Goal: Transaction & Acquisition: Purchase product/service

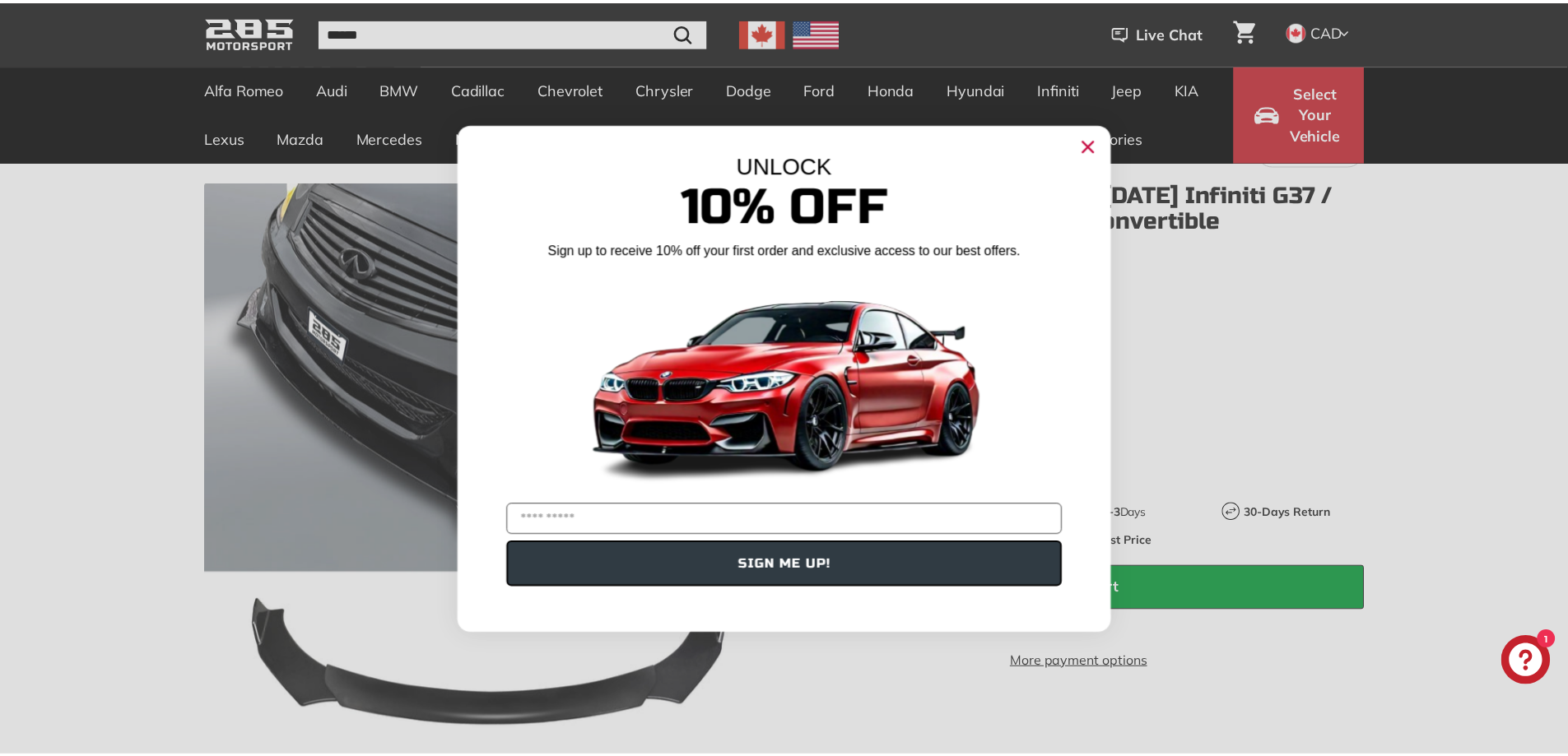
scroll to position [110, 0]
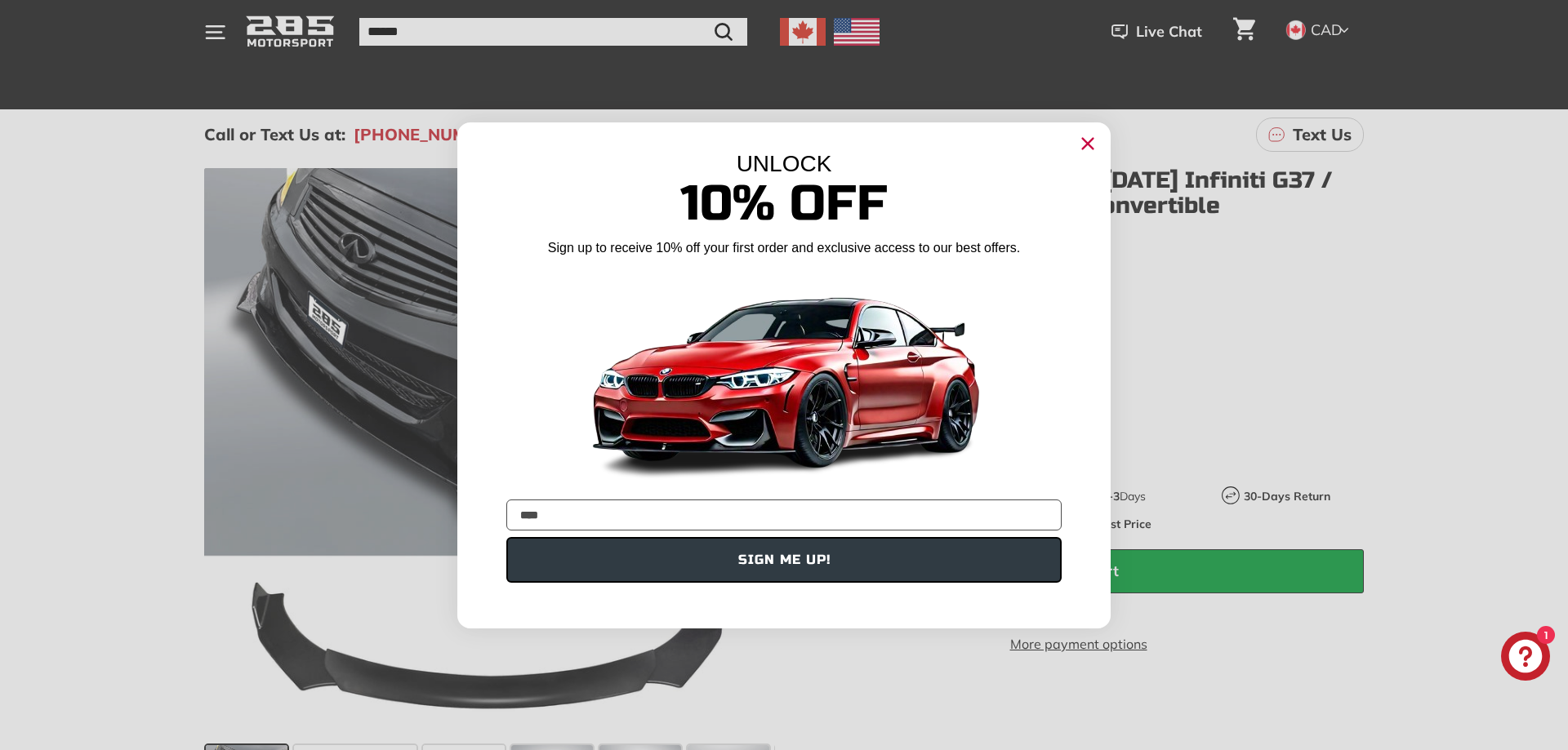
type input "**********"
click at [752, 567] on button "SIGN ME UP!" at bounding box center [784, 560] width 555 height 46
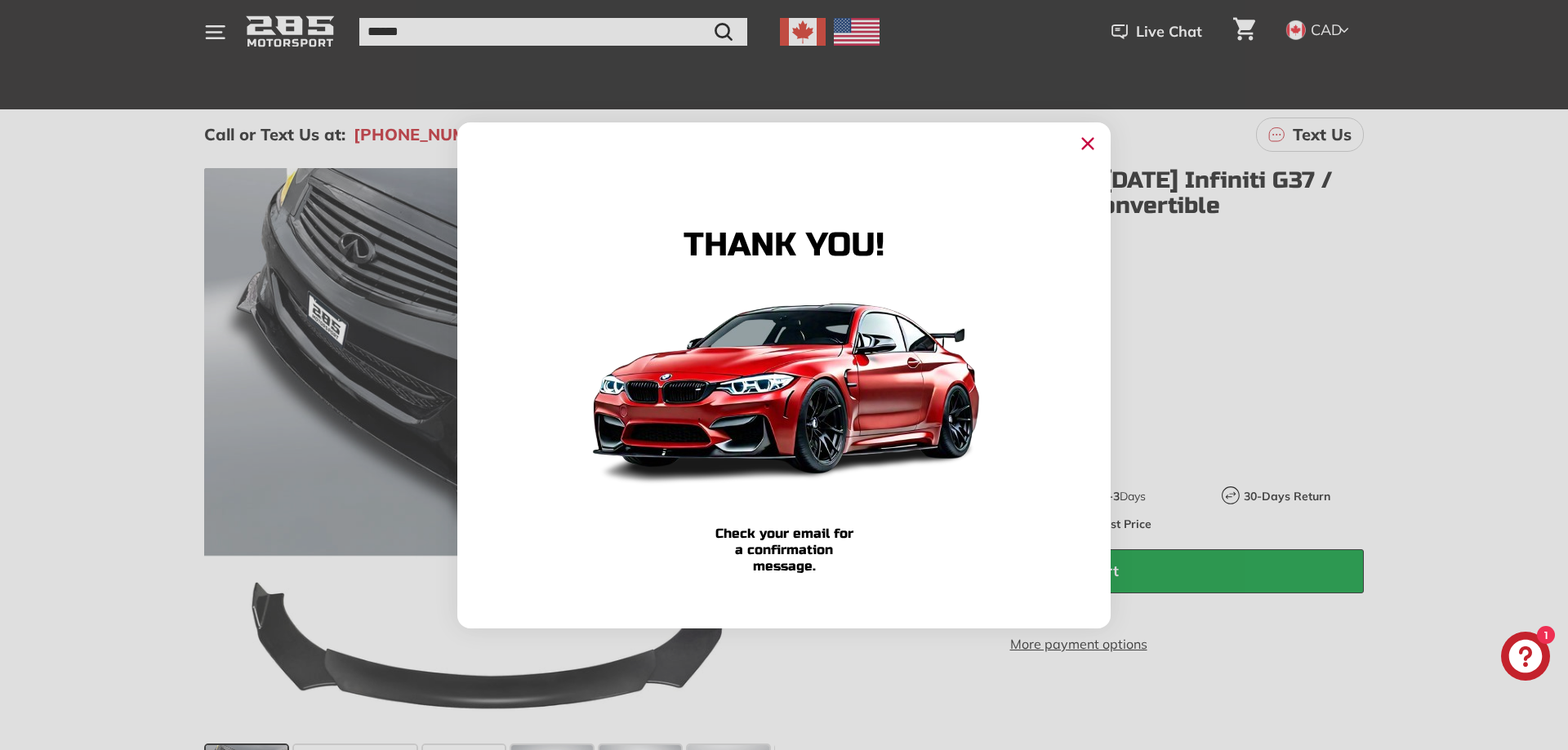
click at [1088, 144] on icon "Close dialog" at bounding box center [1088, 144] width 11 height 11
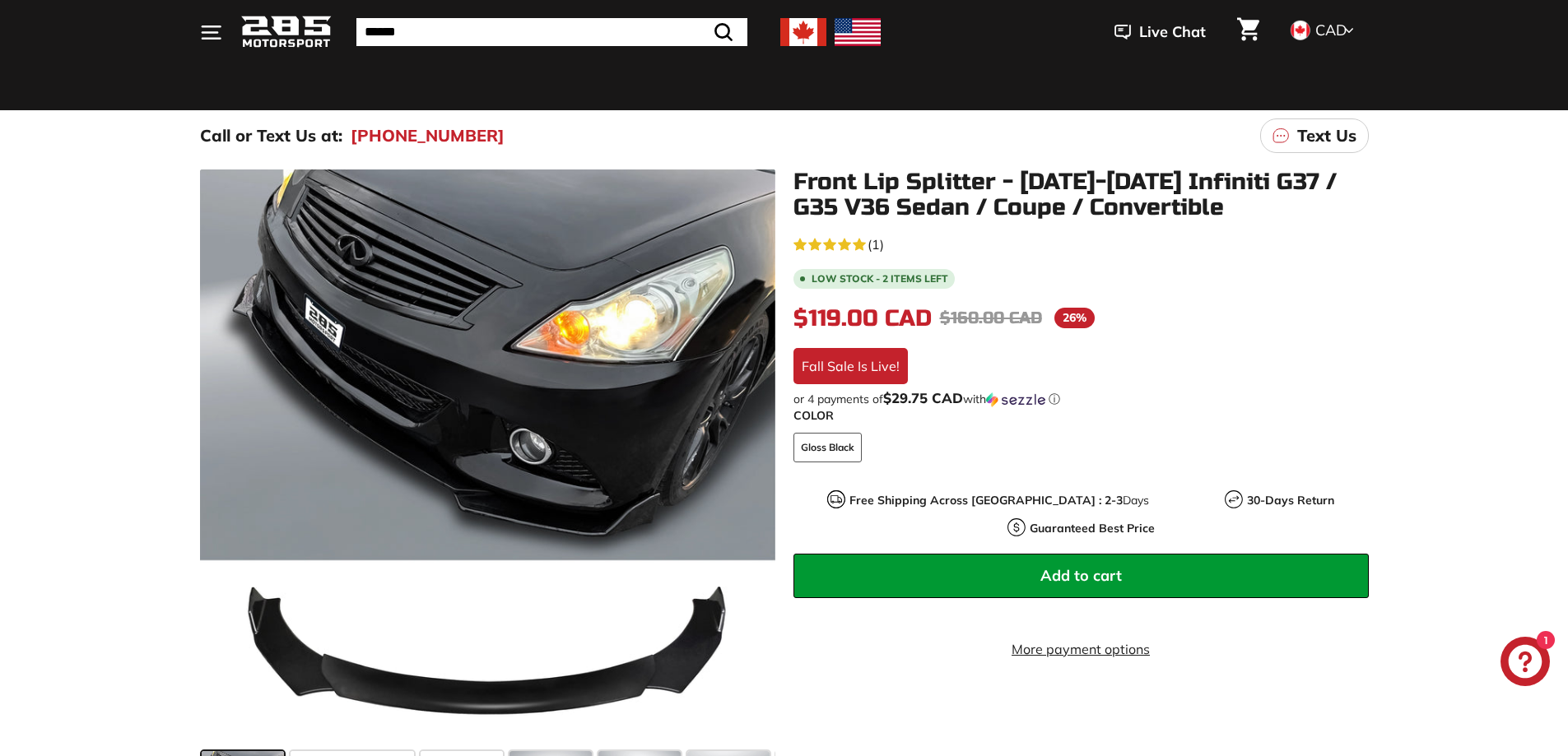
click at [1059, 566] on span "Add to cart" at bounding box center [1081, 575] width 82 height 19
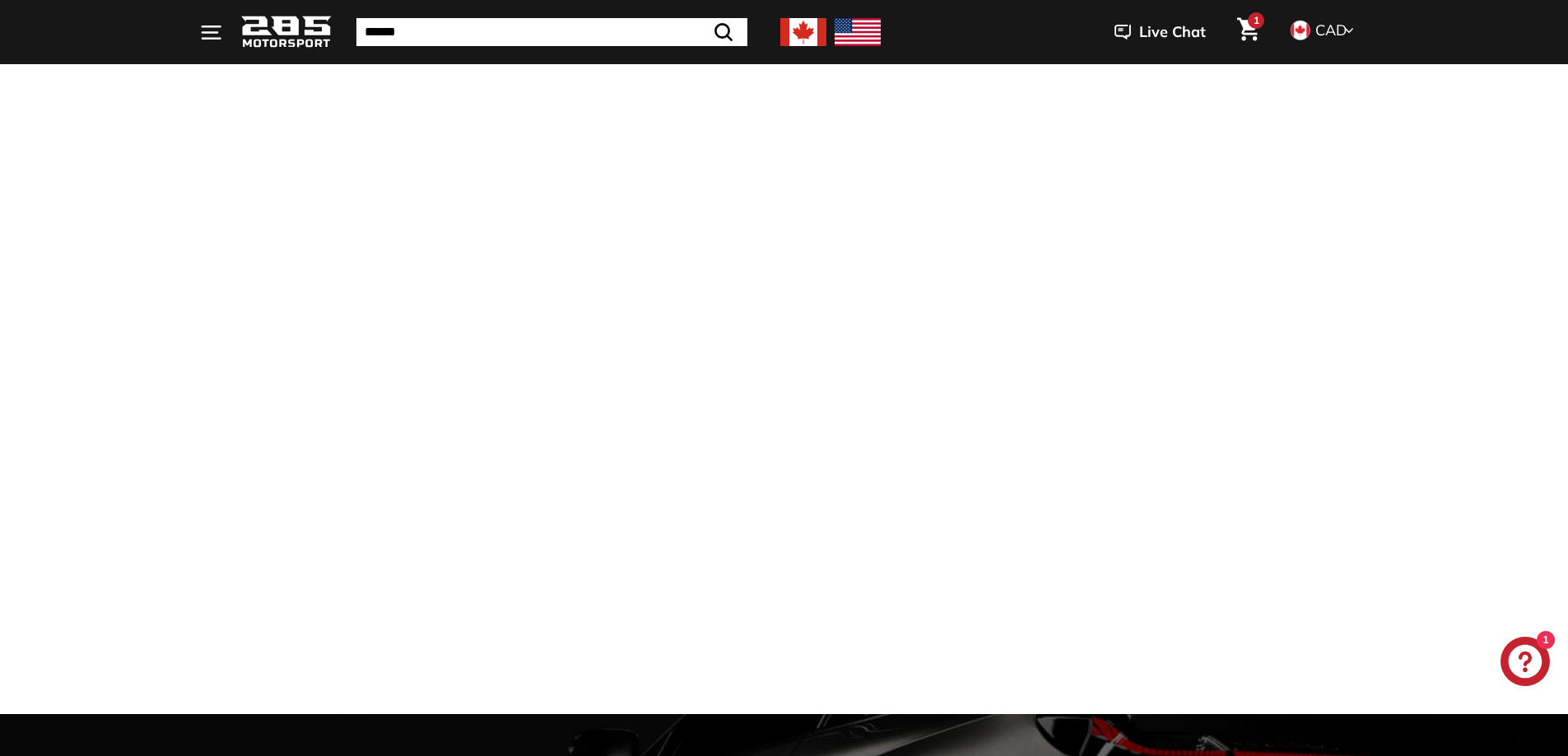
scroll to position [1097, 0]
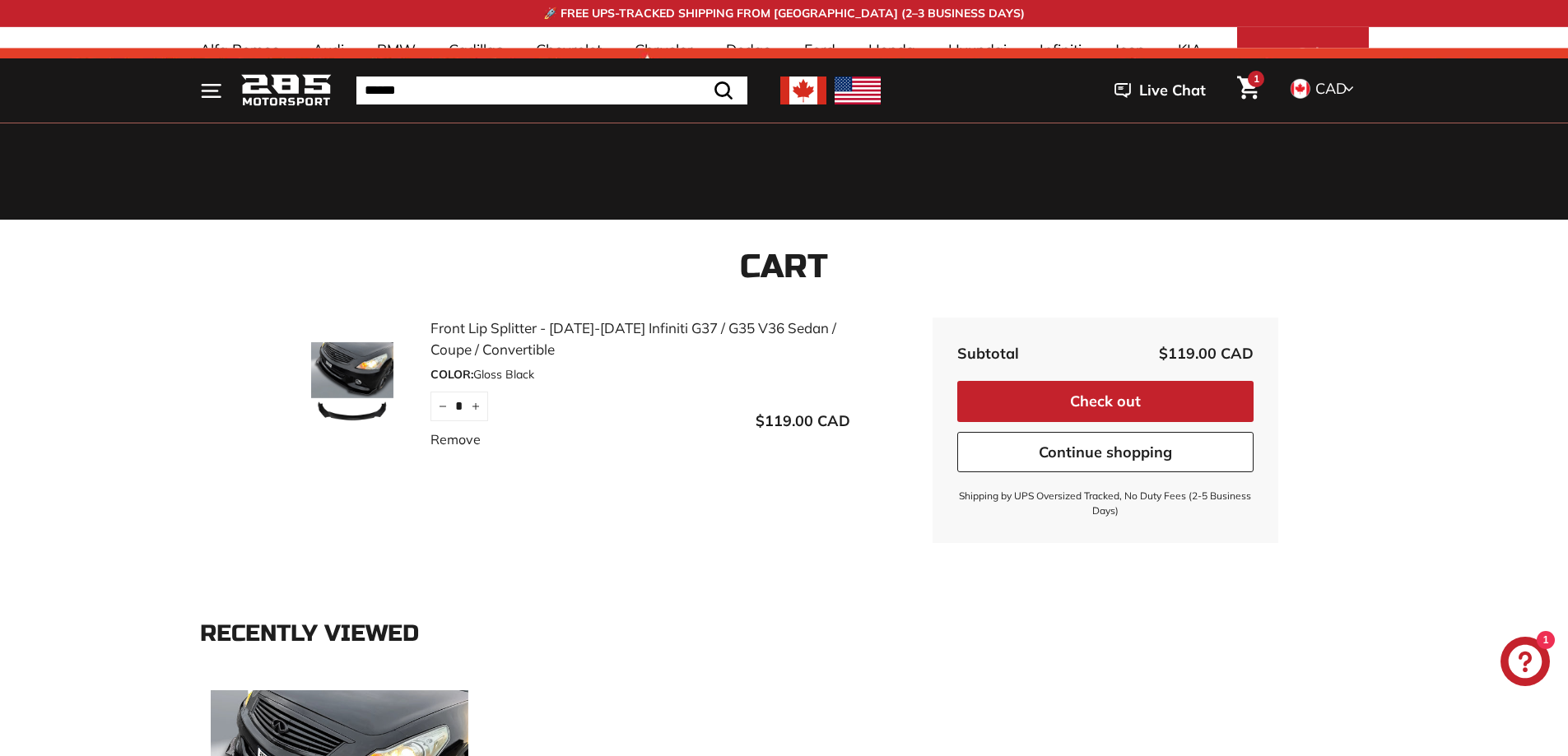
scroll to position [110, 0]
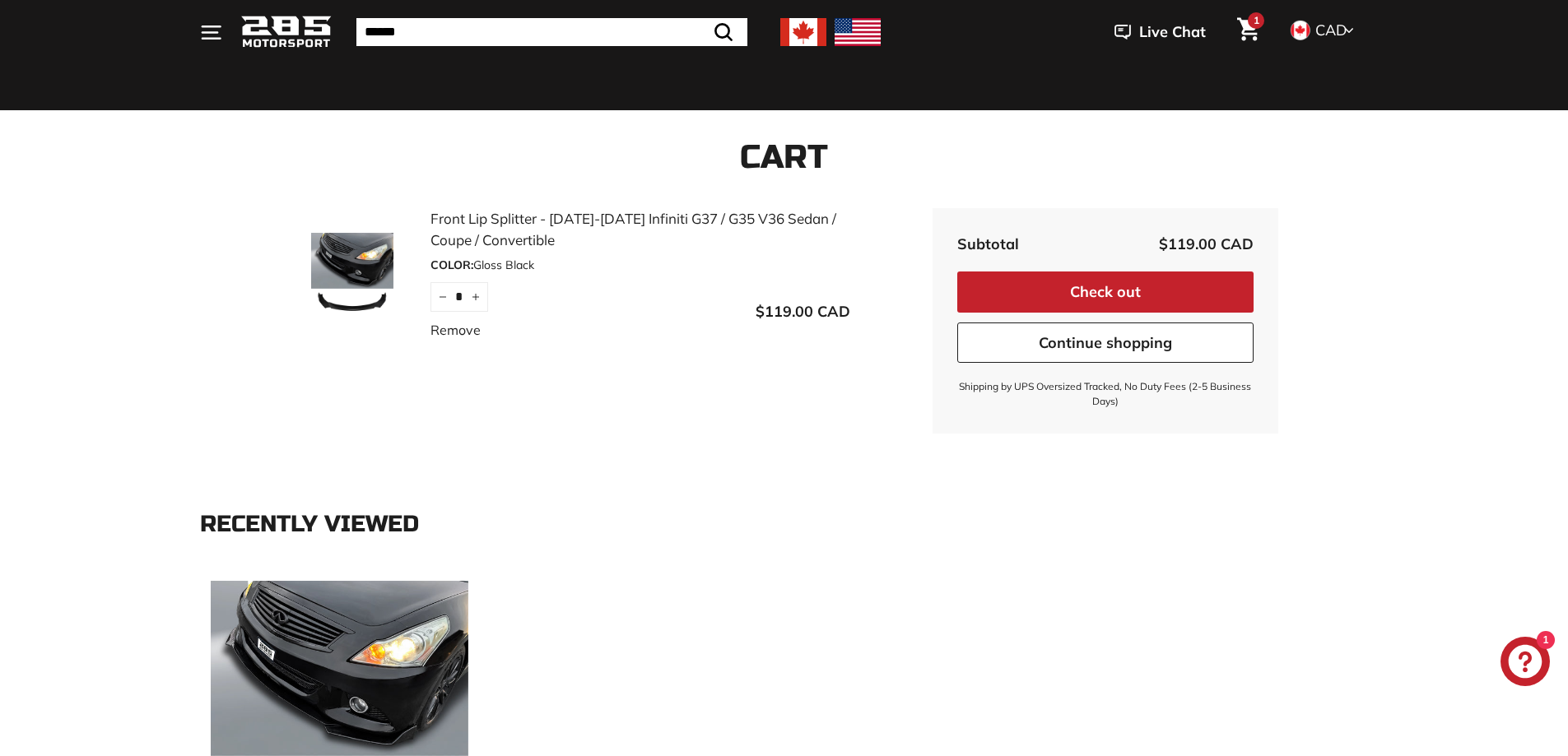
click at [1128, 286] on button "Check out" at bounding box center [1104, 292] width 296 height 41
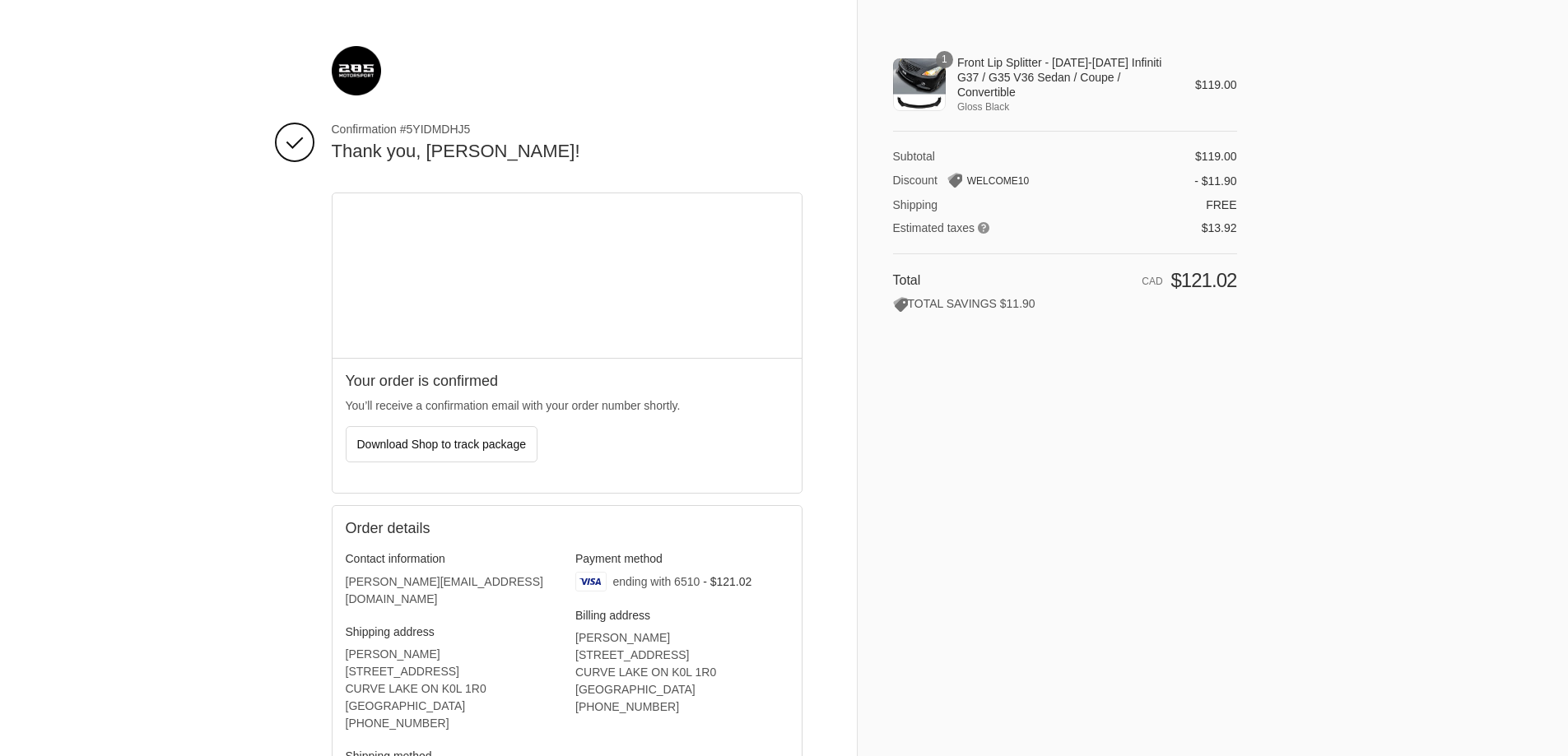
click at [926, 84] on div "1" at bounding box center [919, 85] width 53 height 53
click at [926, 80] on div "1" at bounding box center [919, 85] width 53 height 53
click at [944, 57] on span "1" at bounding box center [944, 59] width 17 height 17
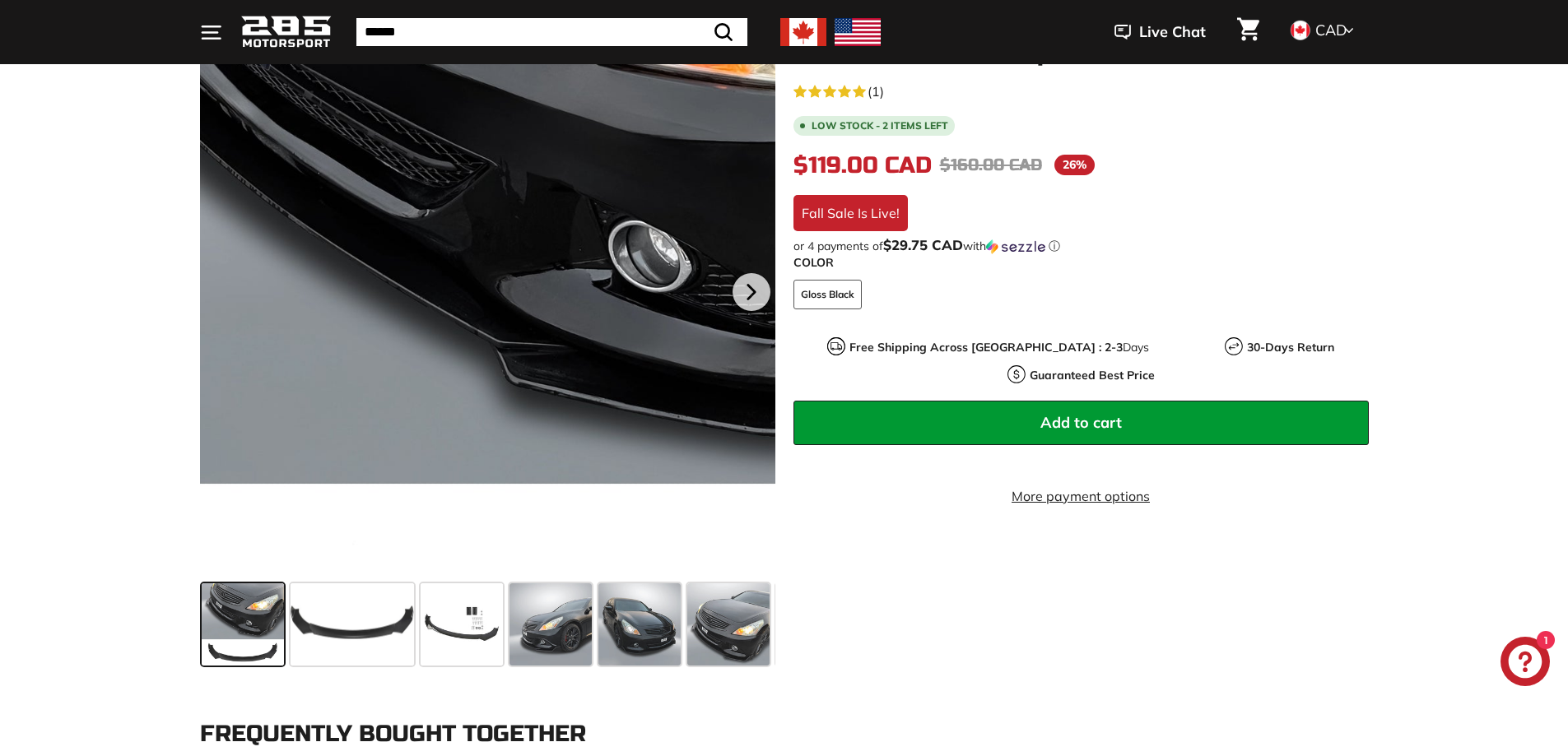
scroll to position [329, 0]
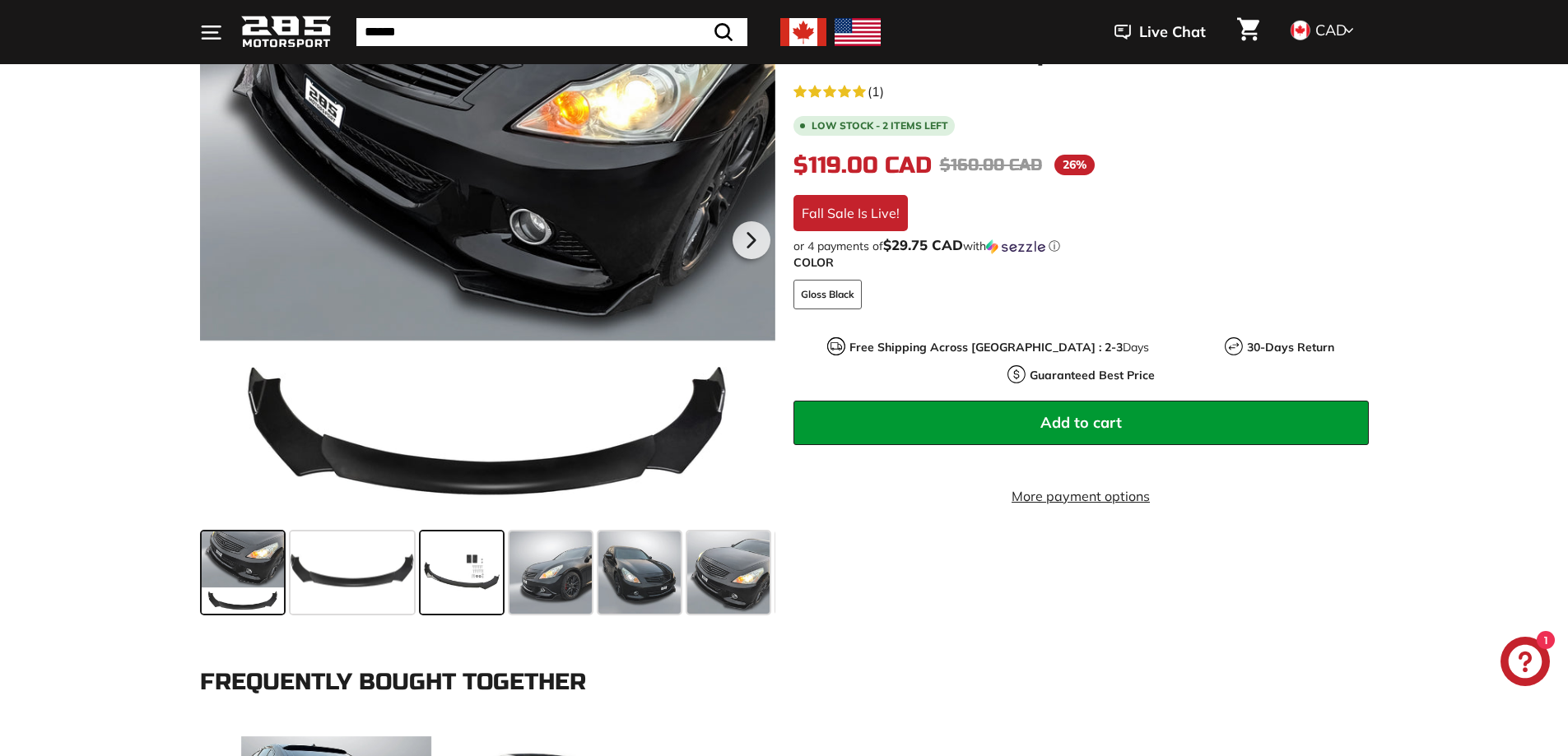
click at [467, 582] on span at bounding box center [461, 572] width 82 height 82
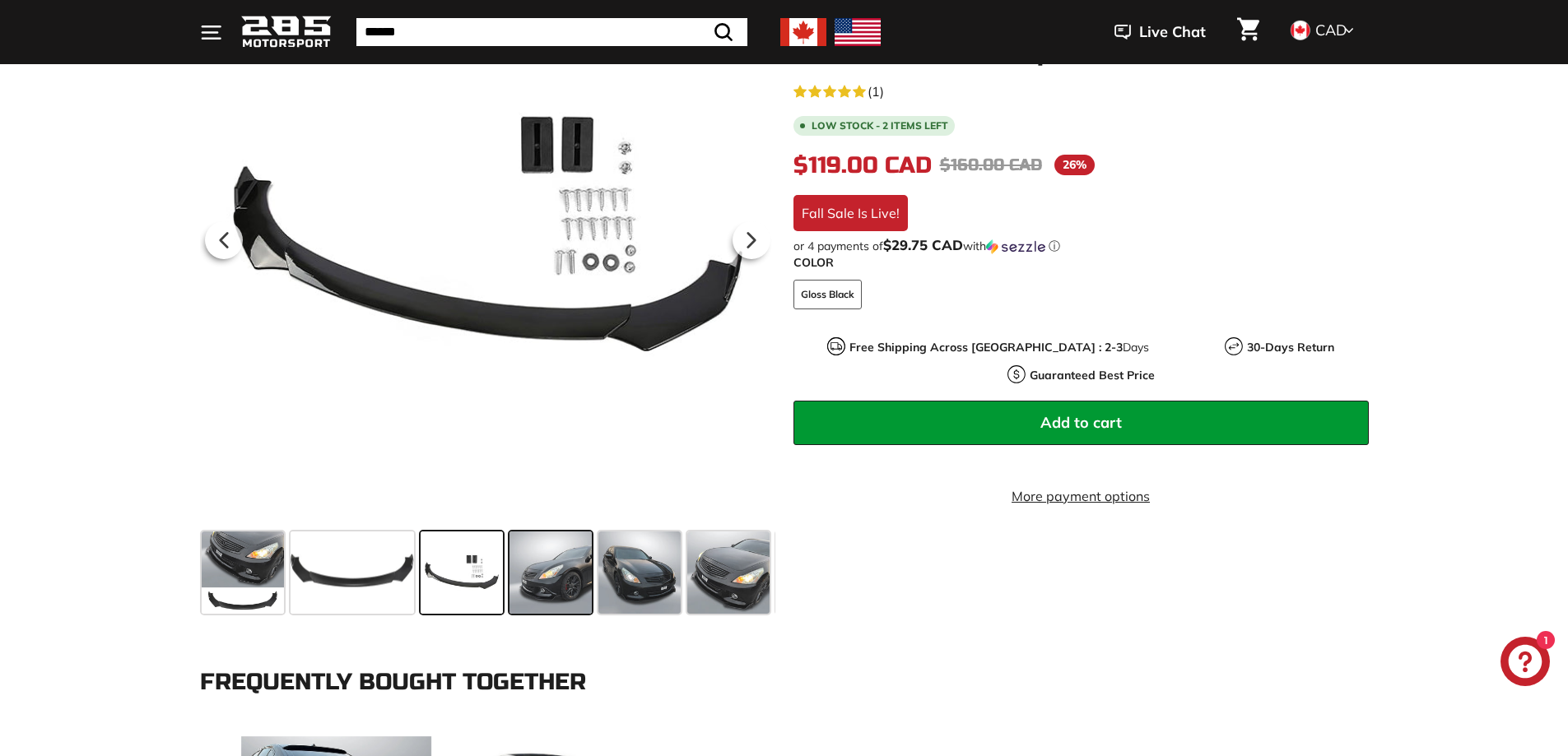
click at [559, 581] on span at bounding box center [550, 572] width 82 height 82
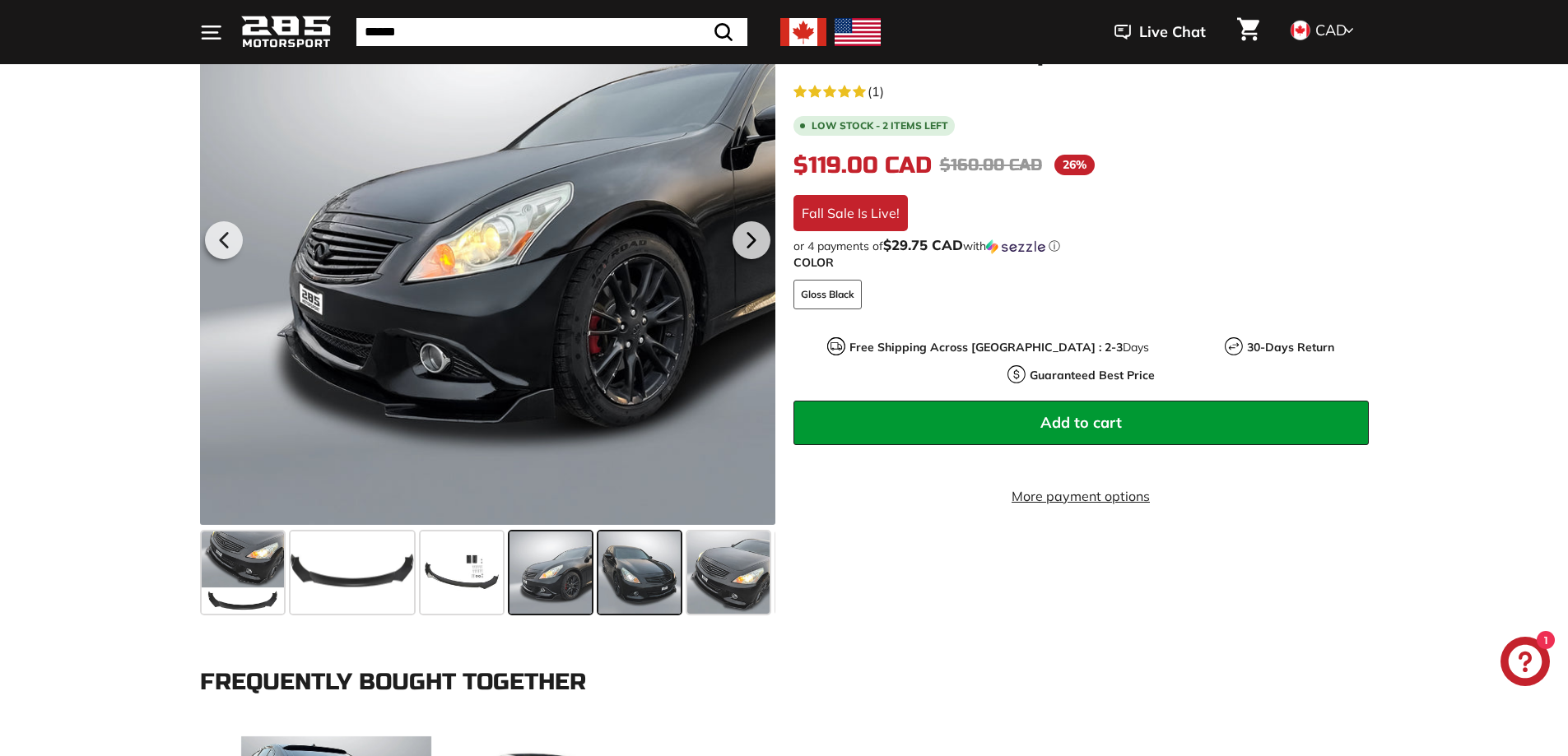
click at [646, 576] on span at bounding box center [639, 572] width 82 height 82
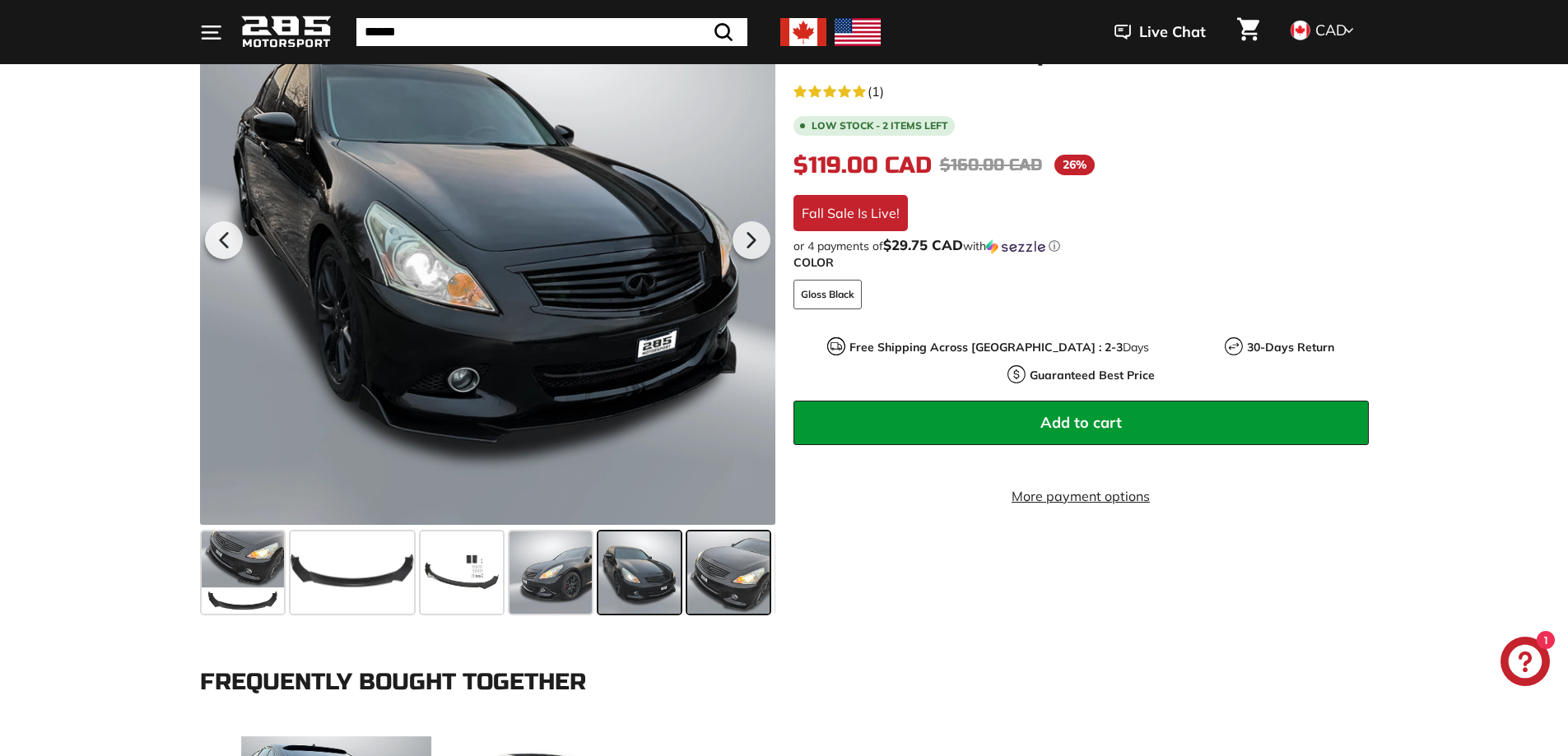
click at [717, 580] on span at bounding box center [728, 572] width 82 height 82
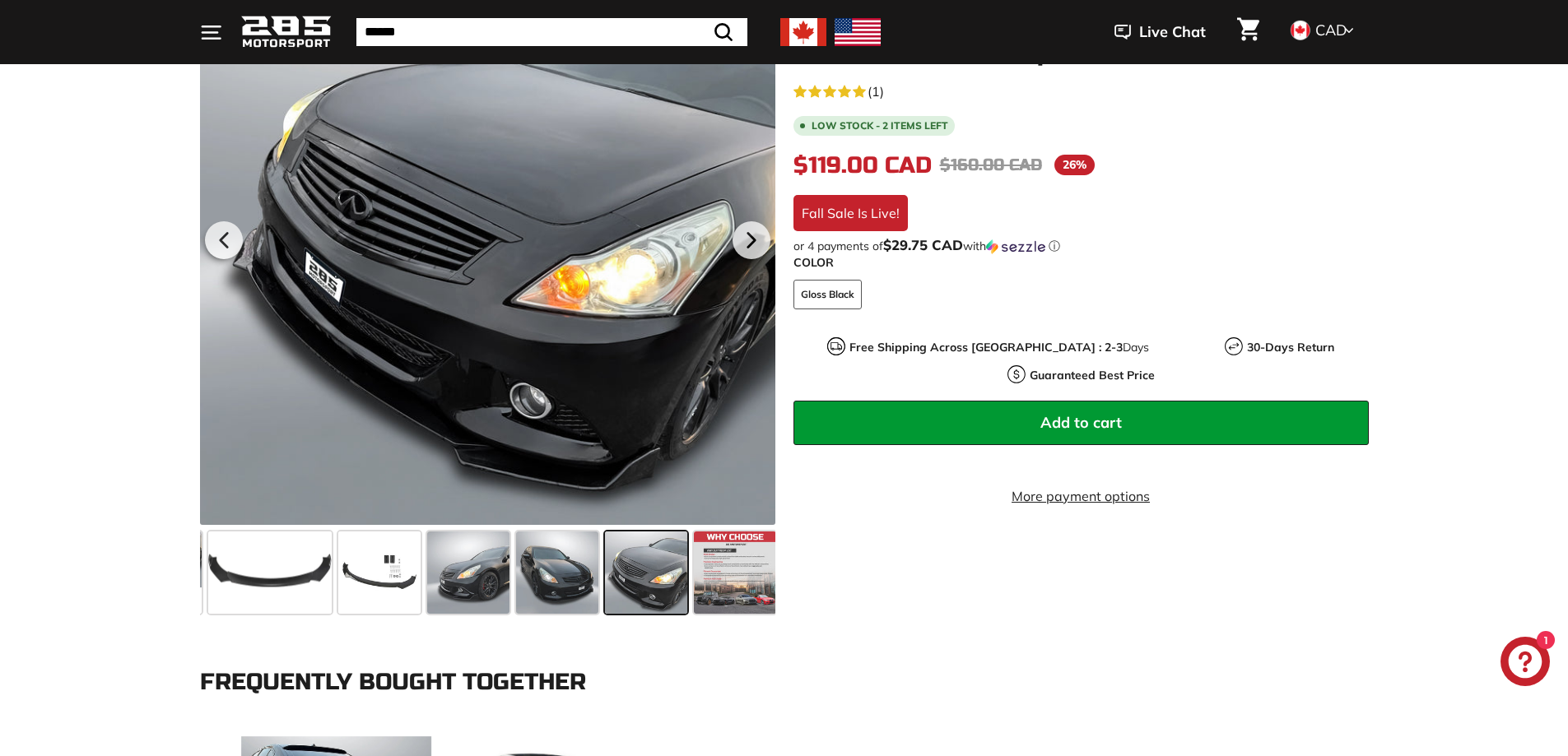
scroll to position [0, 86]
click at [645, 580] on span at bounding box center [642, 572] width 82 height 82
click at [578, 572] on span at bounding box center [553, 572] width 82 height 82
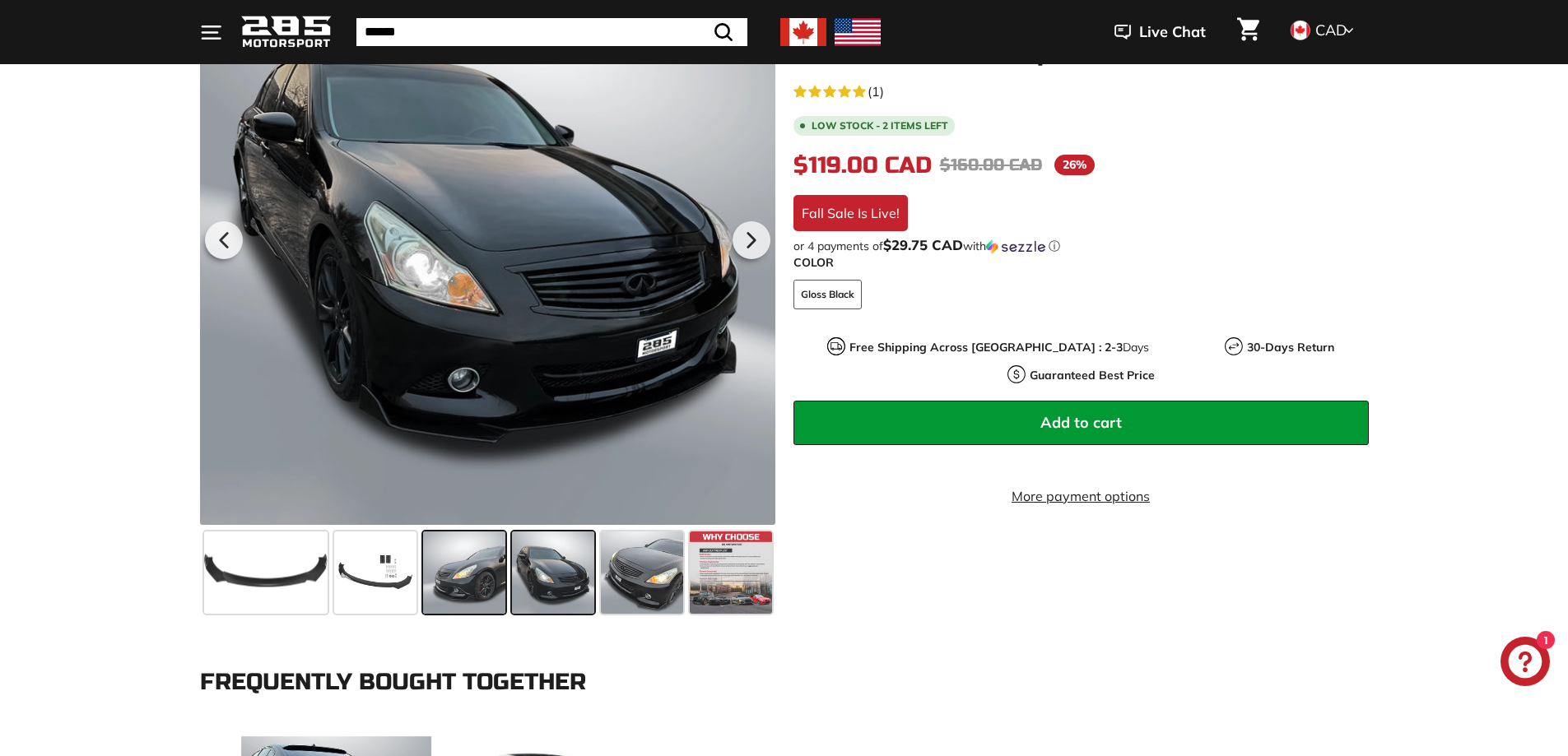
click at [474, 572] on span at bounding box center [464, 572] width 82 height 82
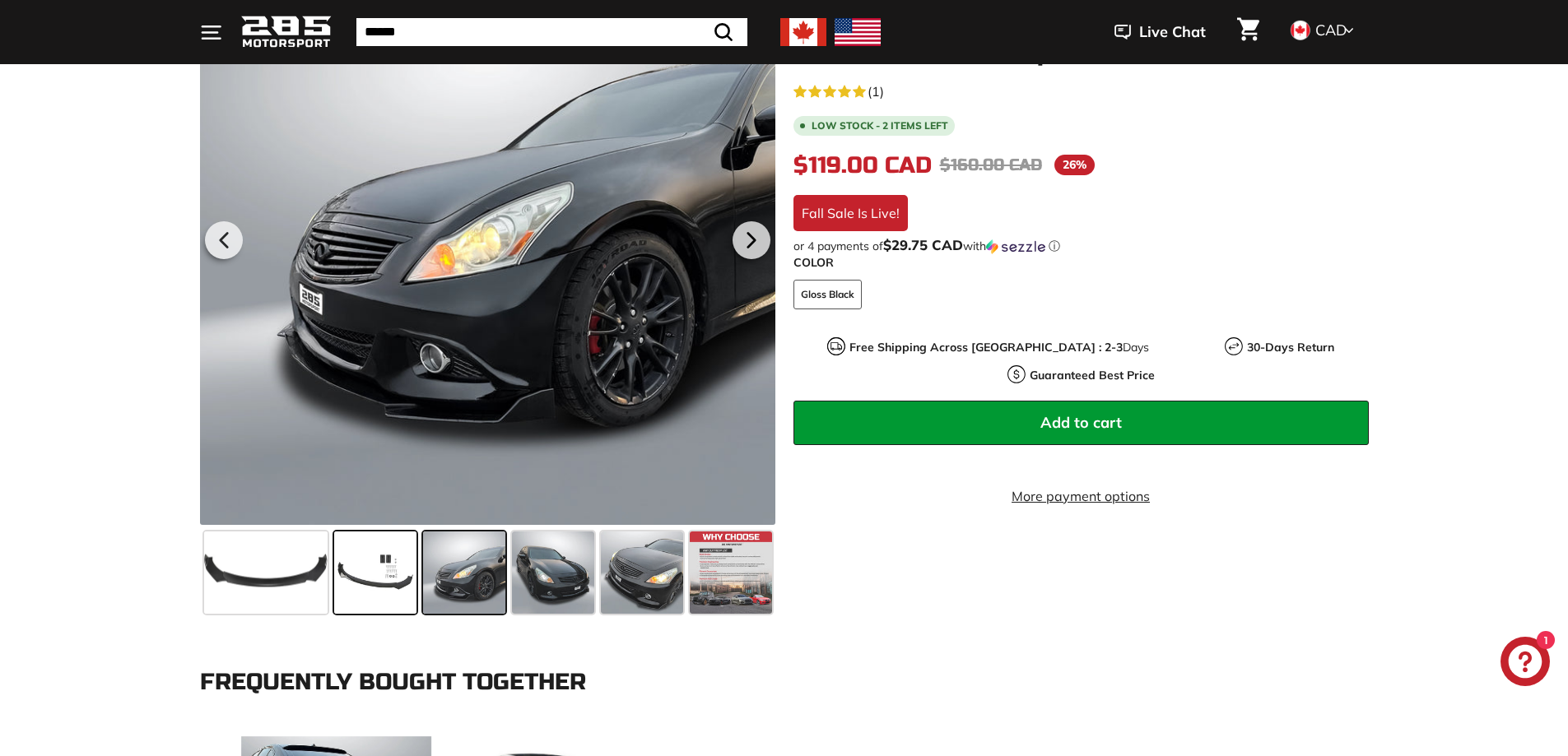
click at [390, 567] on span at bounding box center [374, 572] width 82 height 82
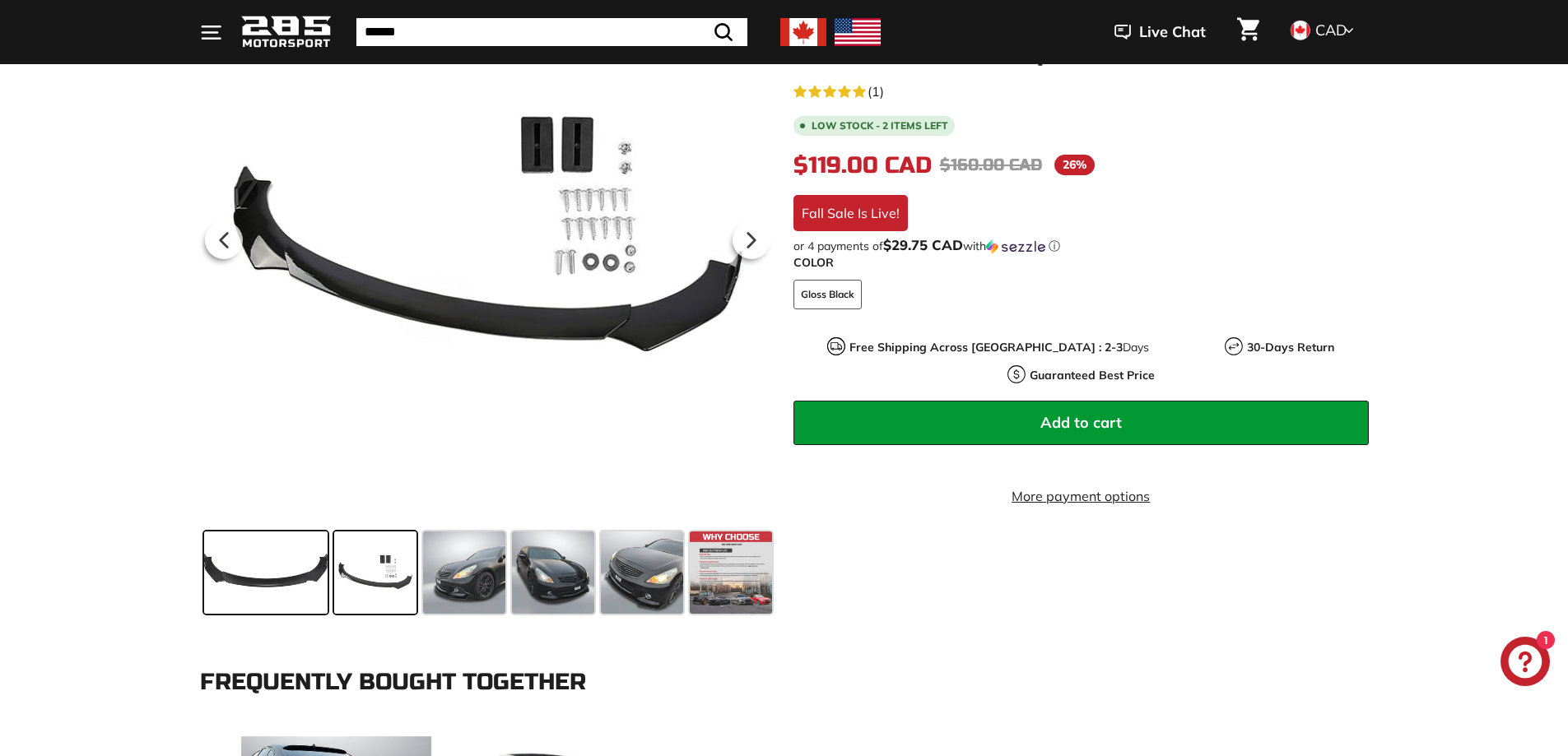
click at [296, 562] on span at bounding box center [266, 572] width 123 height 82
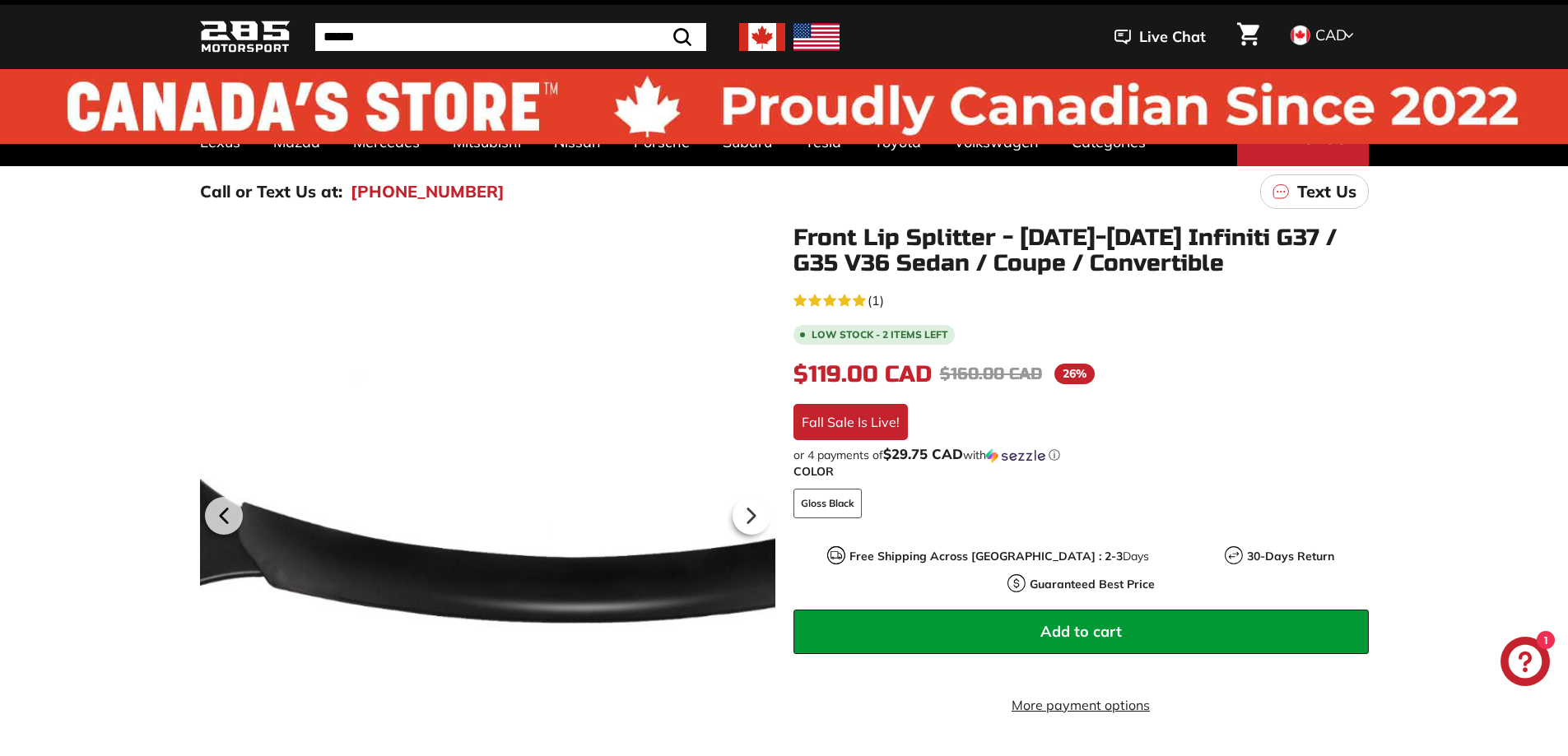
scroll to position [0, 0]
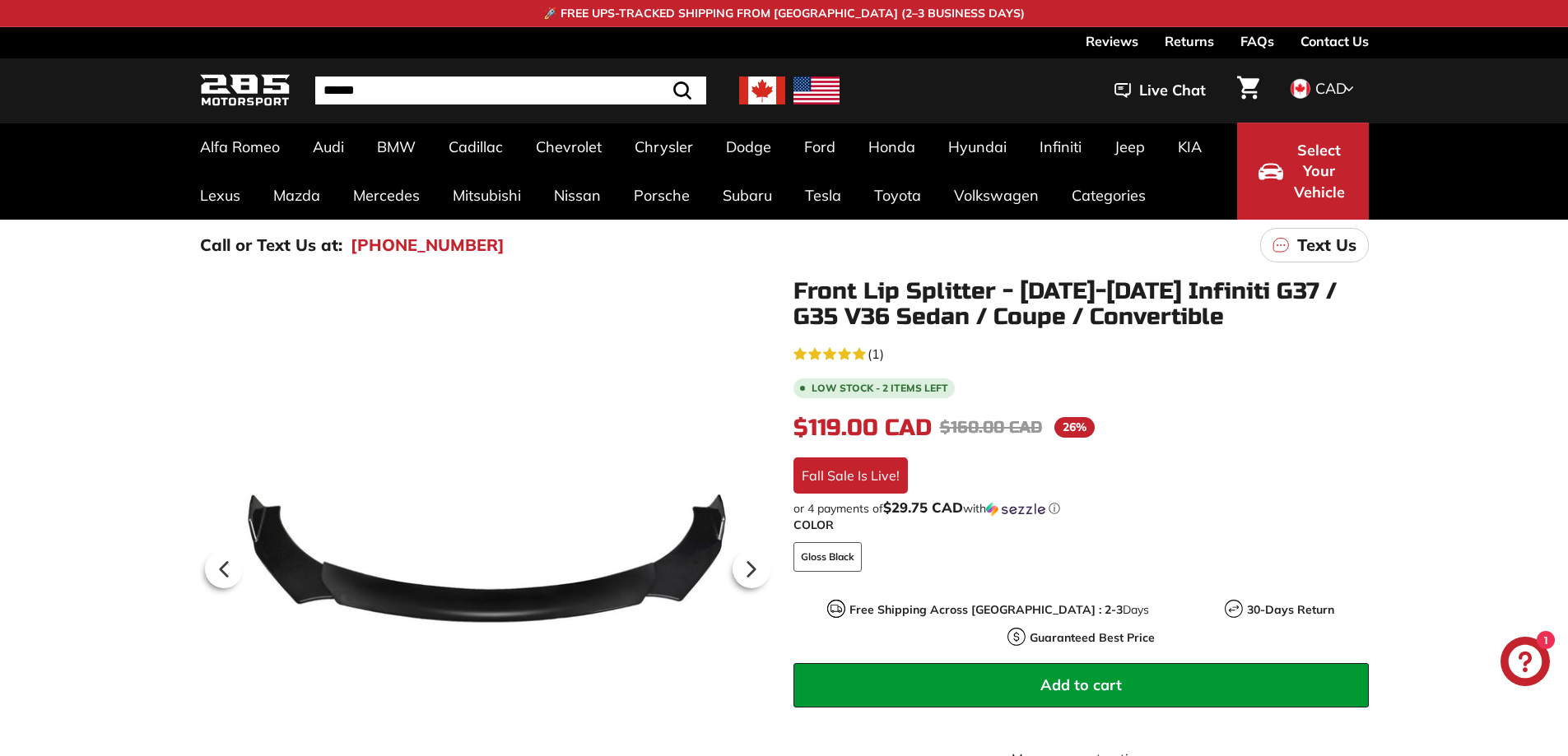
click at [468, 89] on input "Search" at bounding box center [510, 90] width 391 height 28
type input "**********"
click at [617, 76] on button ".cls-1{fill:none;stroke:#000;stroke-miterlimit:10;stroke-width:2px} Search" at bounding box center [641, 90] width 48 height 28
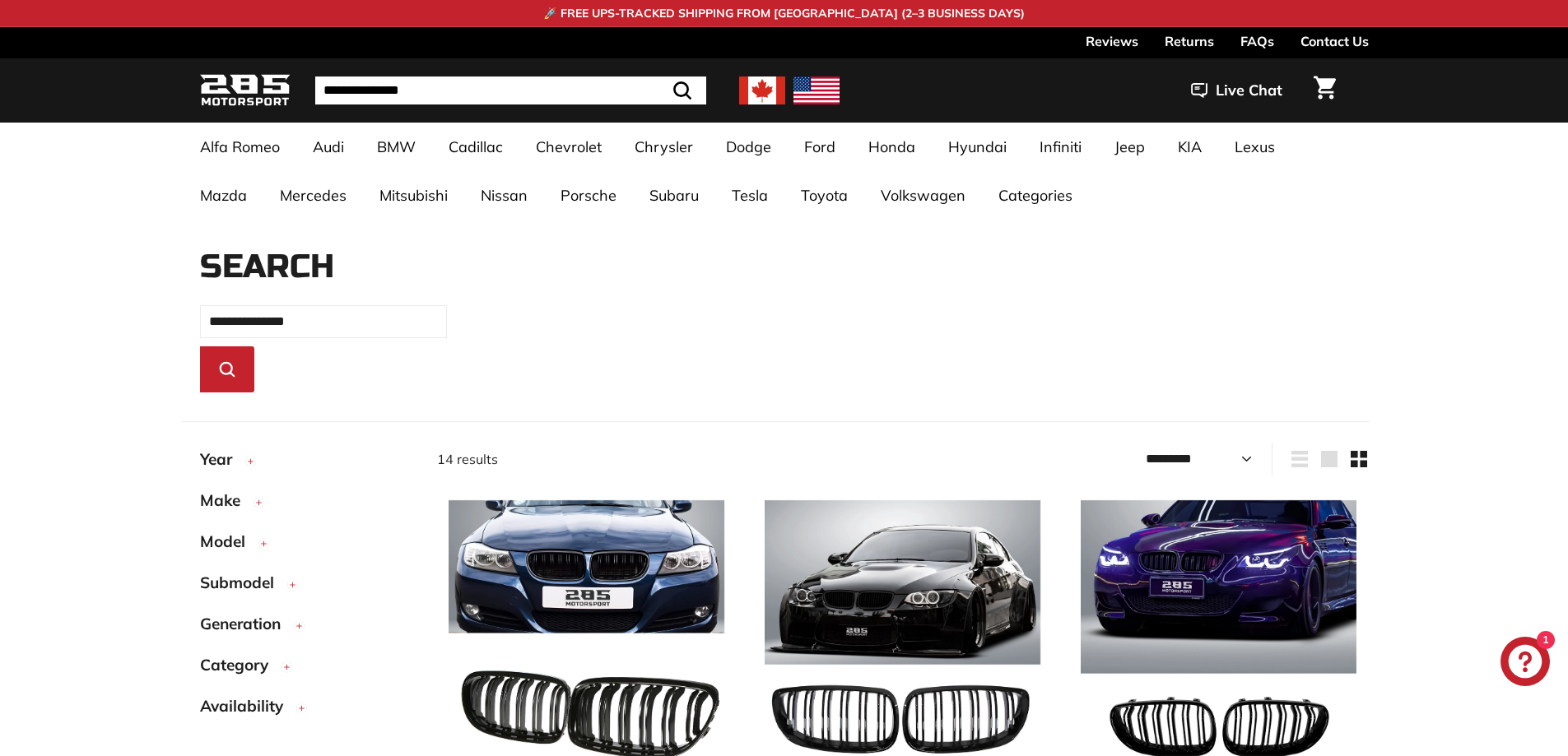
select select "*********"
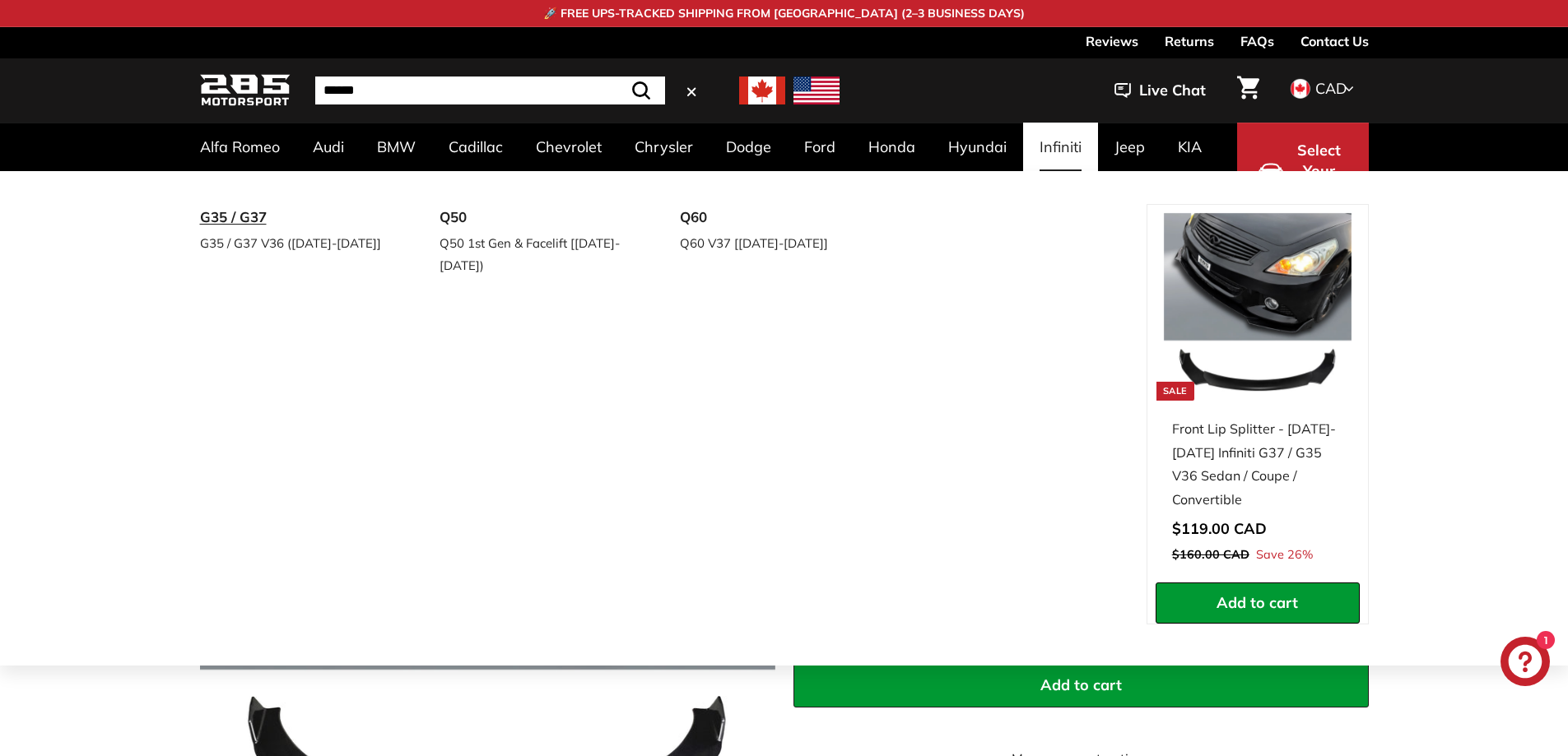
click at [235, 224] on link "G35 / G37" at bounding box center [297, 218] width 194 height 27
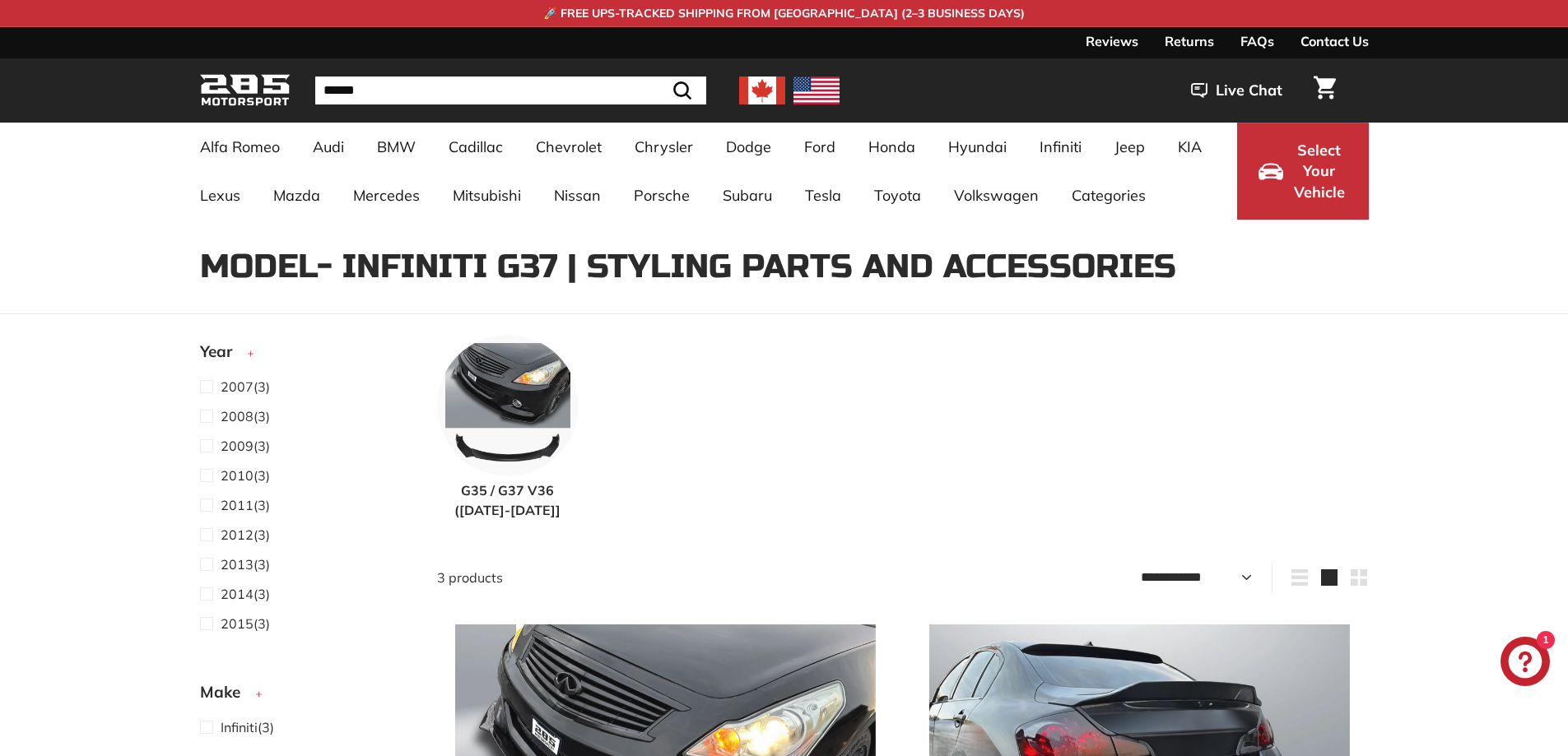
select select "**********"
